Goal: Communication & Community: Answer question/provide support

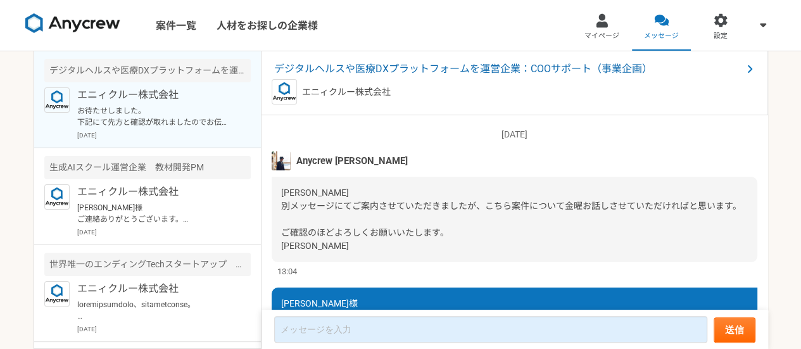
scroll to position [1496, 0]
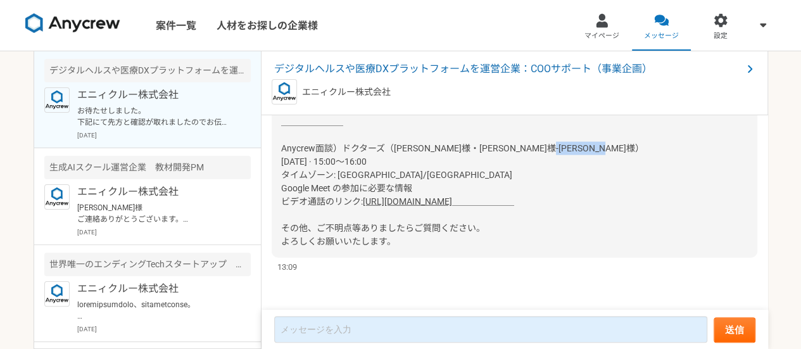
drag, startPoint x: 422, startPoint y: 149, endPoint x: 360, endPoint y: 150, distance: 62.7
click at [360, 150] on div "お待たせしました。 下記にて先方と確認が取れましたのでお伝えさせていただきます。 尚、進め方は以前別件の進め方同様にて進めさせていただく予定です。（前段、私の…" at bounding box center [514, 155] width 485 height 205
click at [460, 160] on div "お待たせしました。 下記にて先方と確認が取れましたのでお伝えさせていただきます。 尚、進め方は以前別件の進め方同様にて進めさせていただく予定です。（前段、私の…" at bounding box center [514, 155] width 485 height 205
drag, startPoint x: 545, startPoint y: 179, endPoint x: 532, endPoint y: 183, distance: 13.8
click at [532, 183] on div "お待たせしました。 下記にて先方と確認が取れましたのでお伝えさせていただきます。 尚、進め方は以前別件の進め方同様にて進めさせていただく予定です。（前段、私の…" at bounding box center [514, 155] width 485 height 205
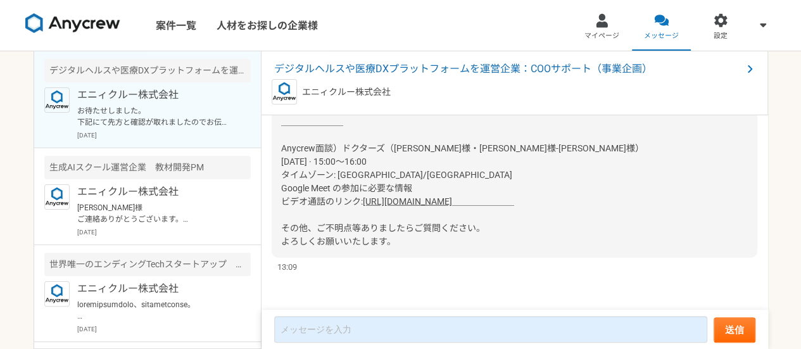
drag, startPoint x: 542, startPoint y: 211, endPoint x: 522, endPoint y: 234, distance: 30.1
click at [522, 234] on html "案件一覧 人材をお探しの企業様 マイページ メッセージ 設定 デジタルヘルスや医療DXプラットフォームを運営企業：COOサポート（事業企画） エニィクルー株式…" at bounding box center [400, 174] width 801 height 349
click at [522, 234] on div "お待たせしました。 下記にて先方と確認が取れましたのでお伝えさせていただきます。 尚、進め方は以前別件の進め方同様にて進めさせていただく予定です。（前段、私の…" at bounding box center [514, 155] width 485 height 205
drag, startPoint x: 411, startPoint y: 142, endPoint x: 360, endPoint y: 150, distance: 52.5
click at [360, 150] on div "お待たせしました。 下記にて先方と確認が取れましたのでお伝えさせていただきます。 尚、進め方は以前別件の進め方同様にて進めさせていただく予定です。（前段、私の…" at bounding box center [514, 155] width 485 height 205
